Goal: Information Seeking & Learning: Find specific fact

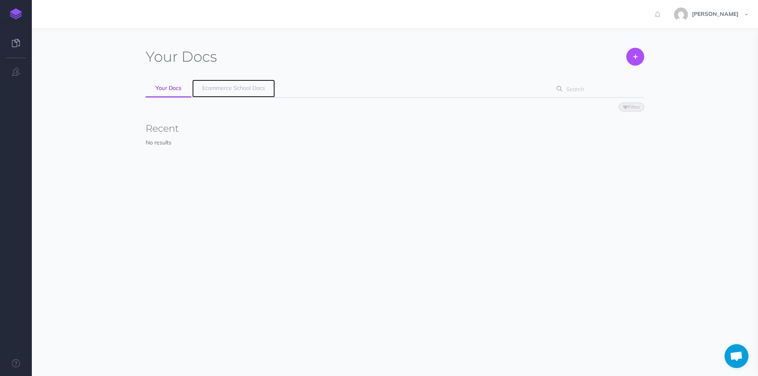
click at [226, 89] on span "Ecommerce School Docs" at bounding box center [233, 87] width 63 height 7
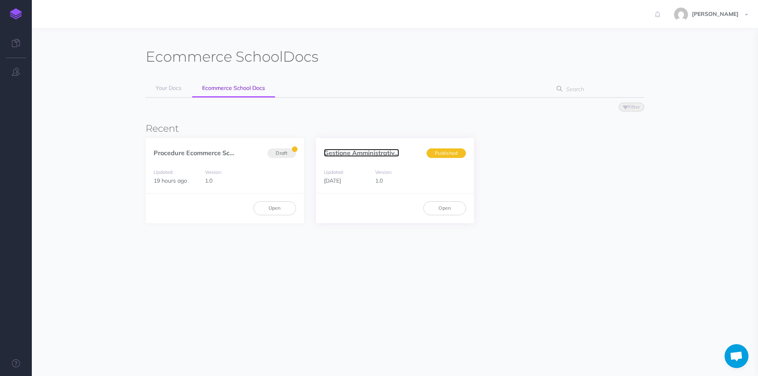
click at [344, 150] on link "Gestione Amministrativ..." at bounding box center [361, 153] width 75 height 8
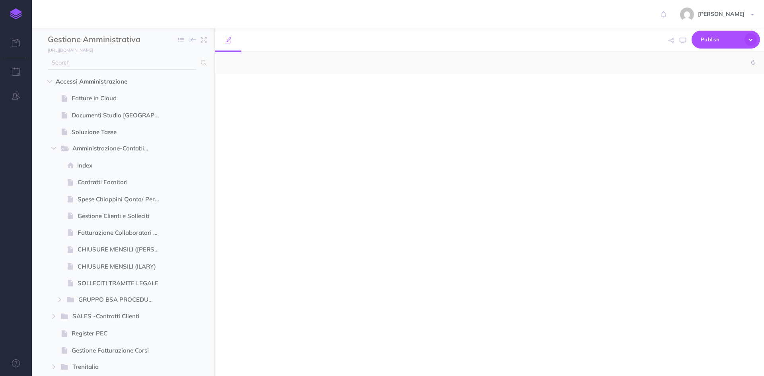
click at [94, 61] on input "text" at bounding box center [122, 63] width 148 height 14
type input "ac"
select select "null"
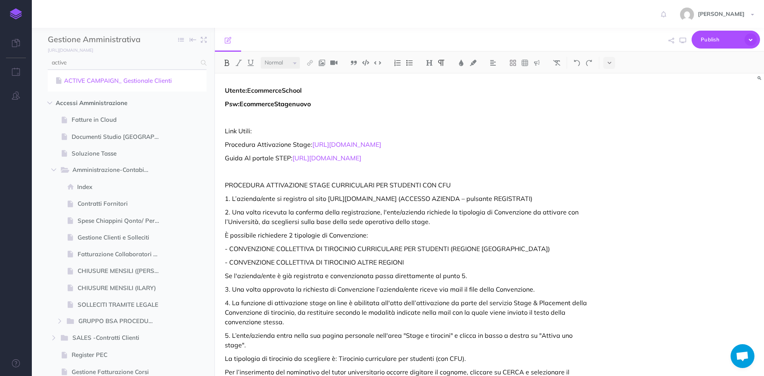
type input "active"
click at [97, 82] on link "ACTIVE CAMPAIGN_ Gestionale Clienti" at bounding box center [127, 81] width 147 height 10
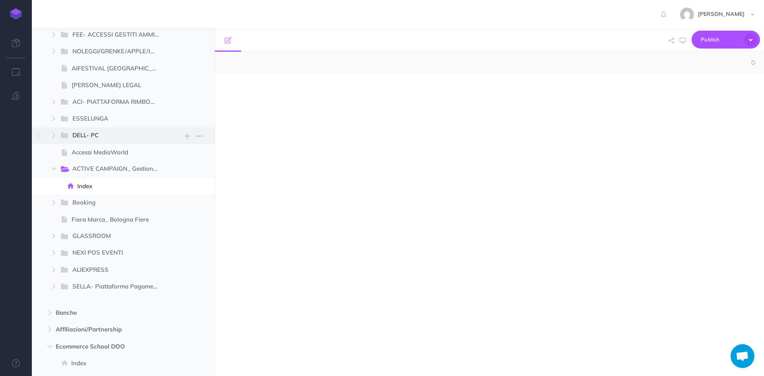
select select "null"
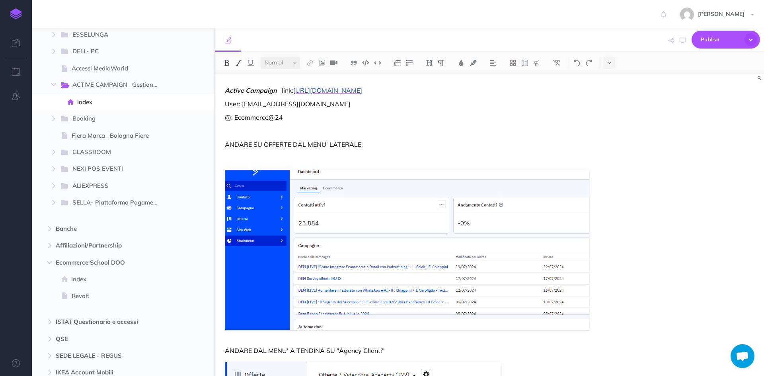
scroll to position [741, 0]
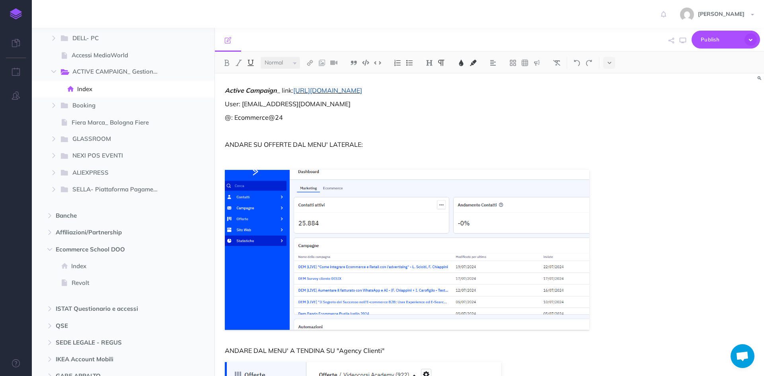
drag, startPoint x: 487, startPoint y: 90, endPoint x: 297, endPoint y: 91, distance: 189.9
click at [295, 92] on p "Active Campaign _ link: https://ecommerceschool.activehosted.com/admin/index.php" at bounding box center [407, 91] width 365 height 10
copy span "https://ecommerceschool.activehosted.com/admin/index.php"
click at [359, 113] on p "@: Ecommerce@24" at bounding box center [407, 118] width 365 height 10
drag, startPoint x: 290, startPoint y: 119, endPoint x: 235, endPoint y: 121, distance: 55.0
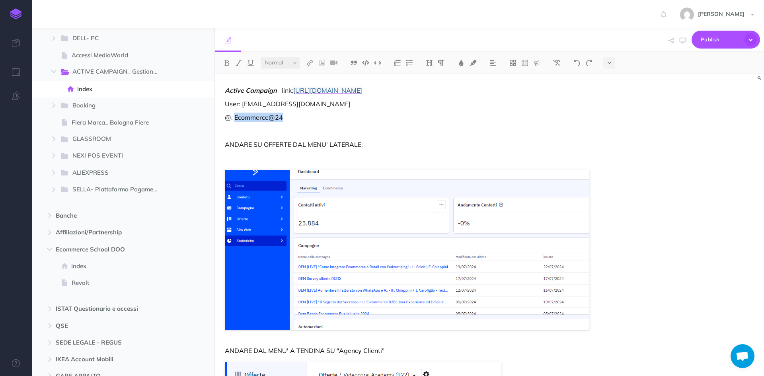
click at [235, 121] on p "@: Ecommerce@24" at bounding box center [407, 118] width 365 height 10
copy p "Ecommerce@24"
